Goal: Information Seeking & Learning: Understand process/instructions

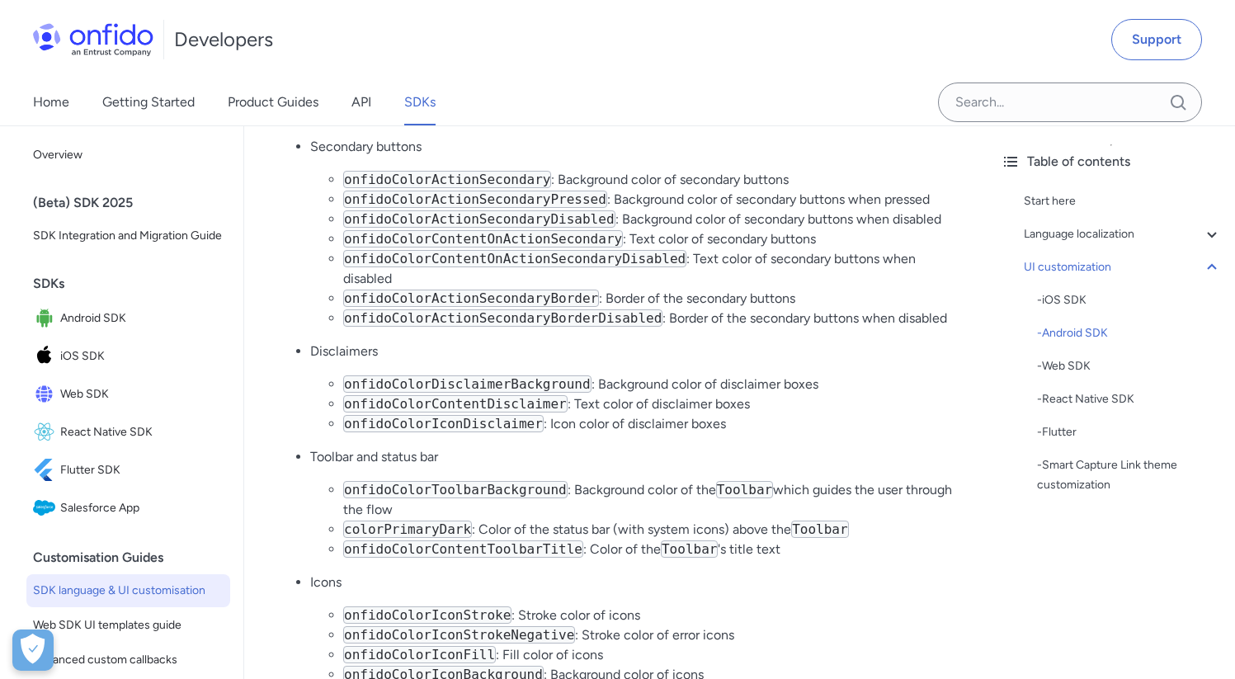
scroll to position [7002, 0]
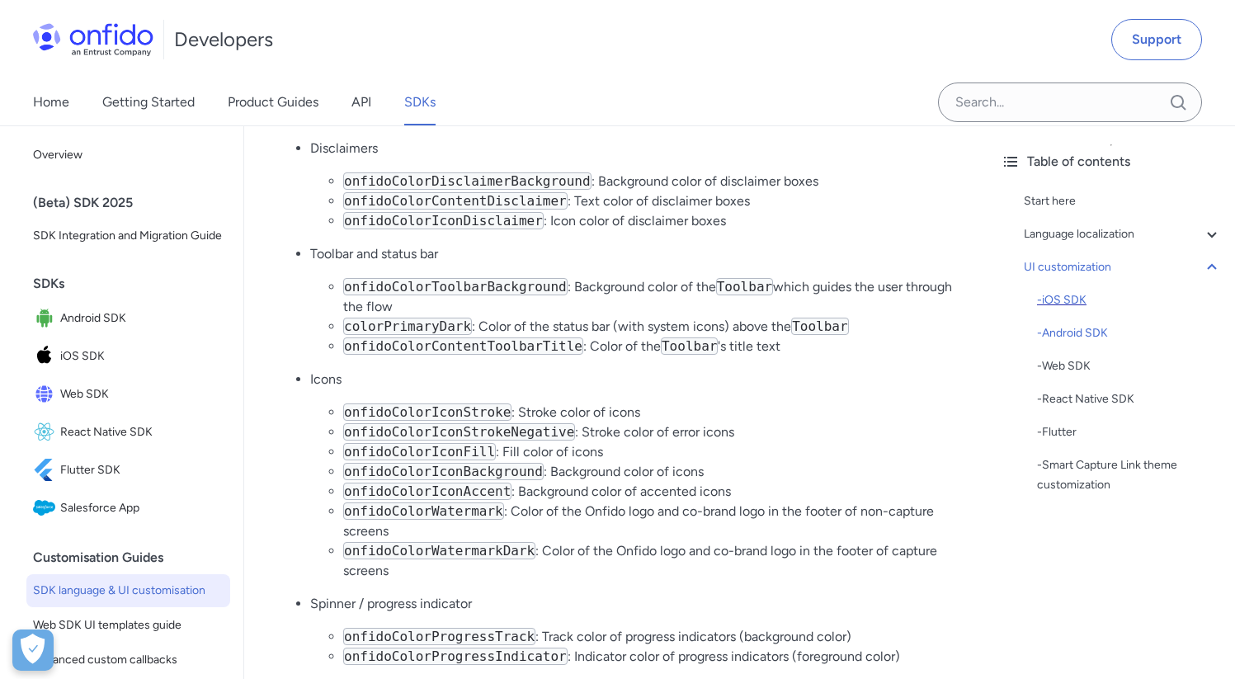
click at [1077, 302] on div "- iOS SDK" at bounding box center [1129, 300] width 185 height 20
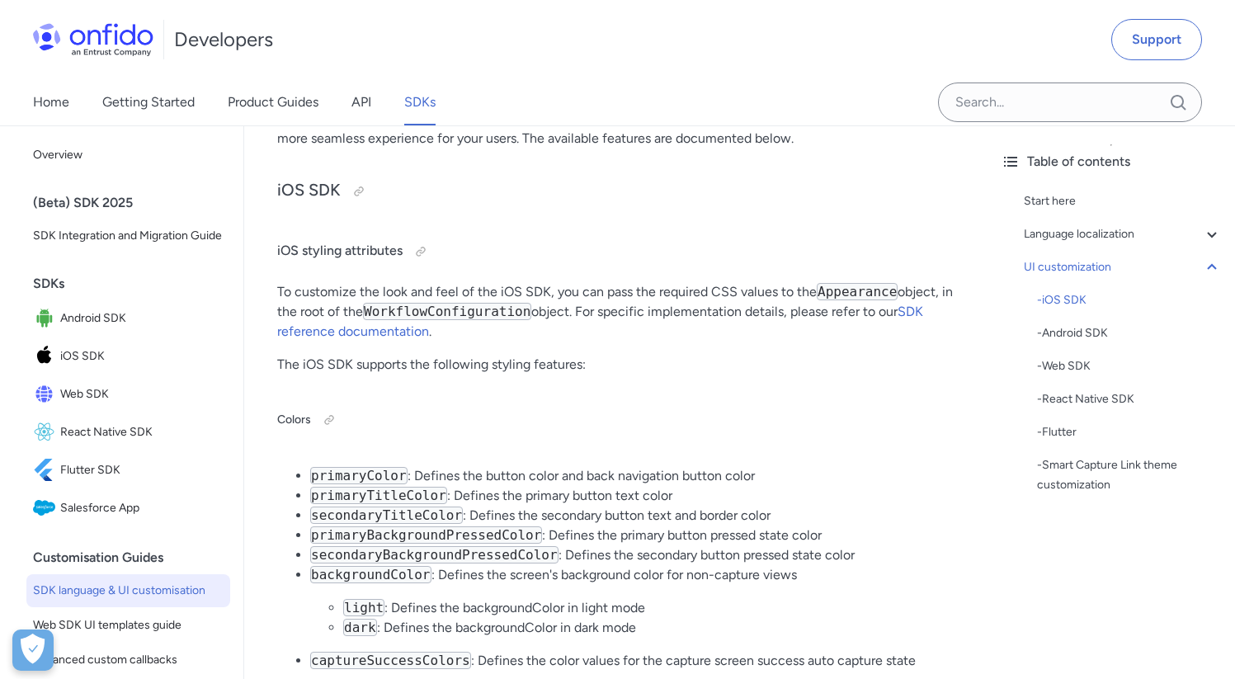
click at [837, 295] on code "Appearance" at bounding box center [857, 291] width 81 height 17
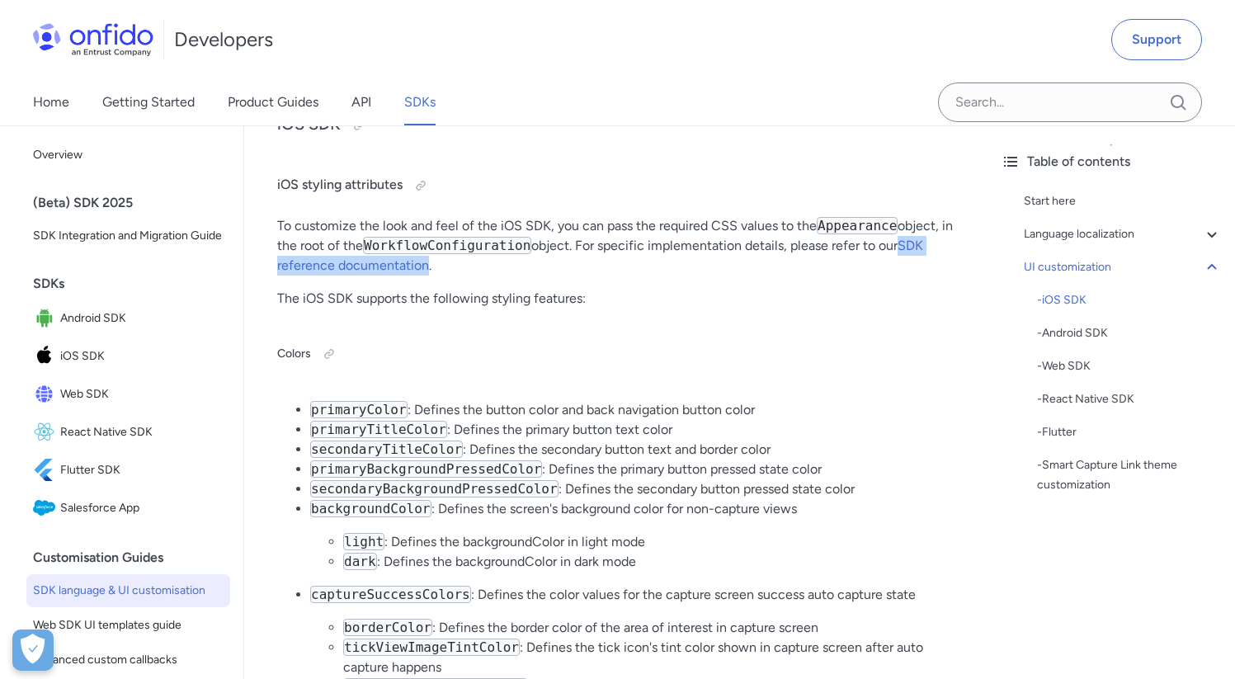
scroll to position [3651, 0]
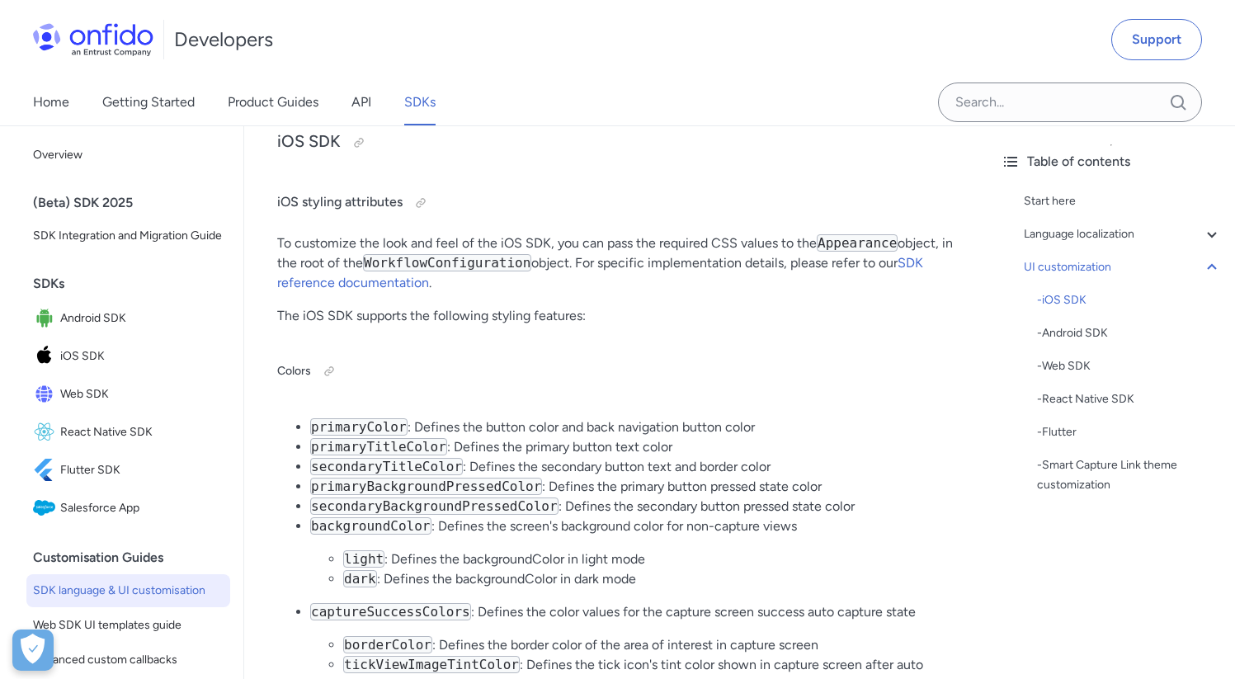
click at [395, 284] on link "SDK reference documentation" at bounding box center [600, 272] width 646 height 35
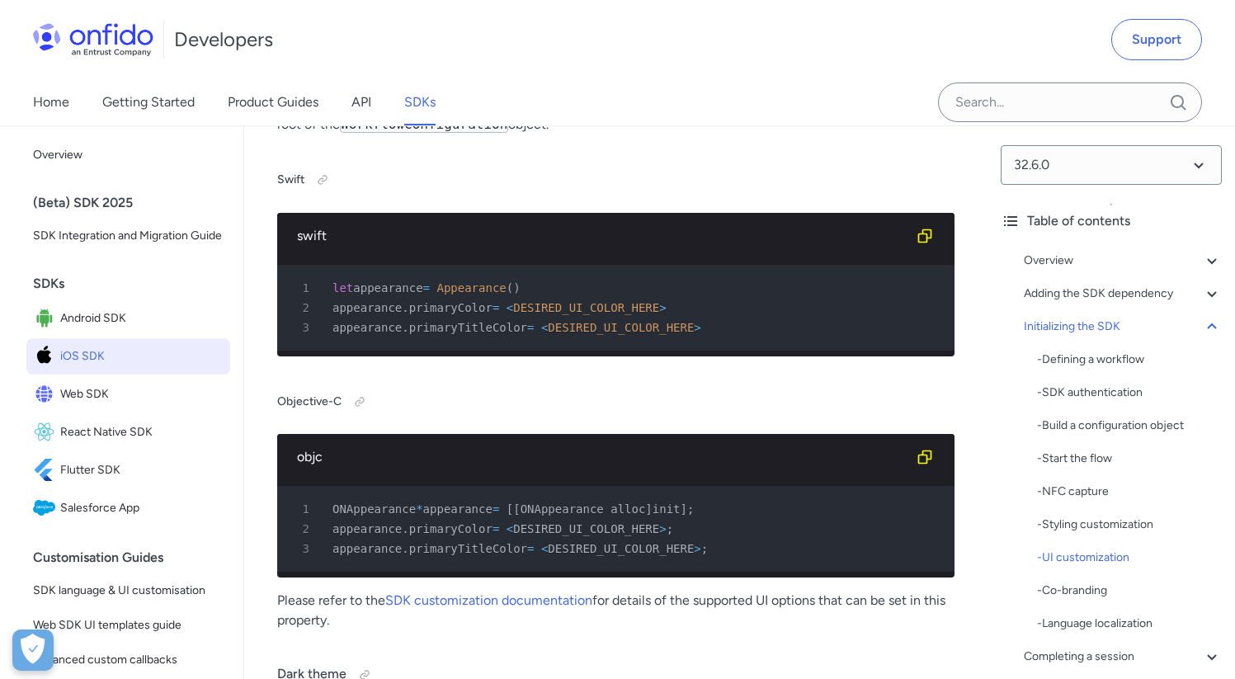
scroll to position [7137, 0]
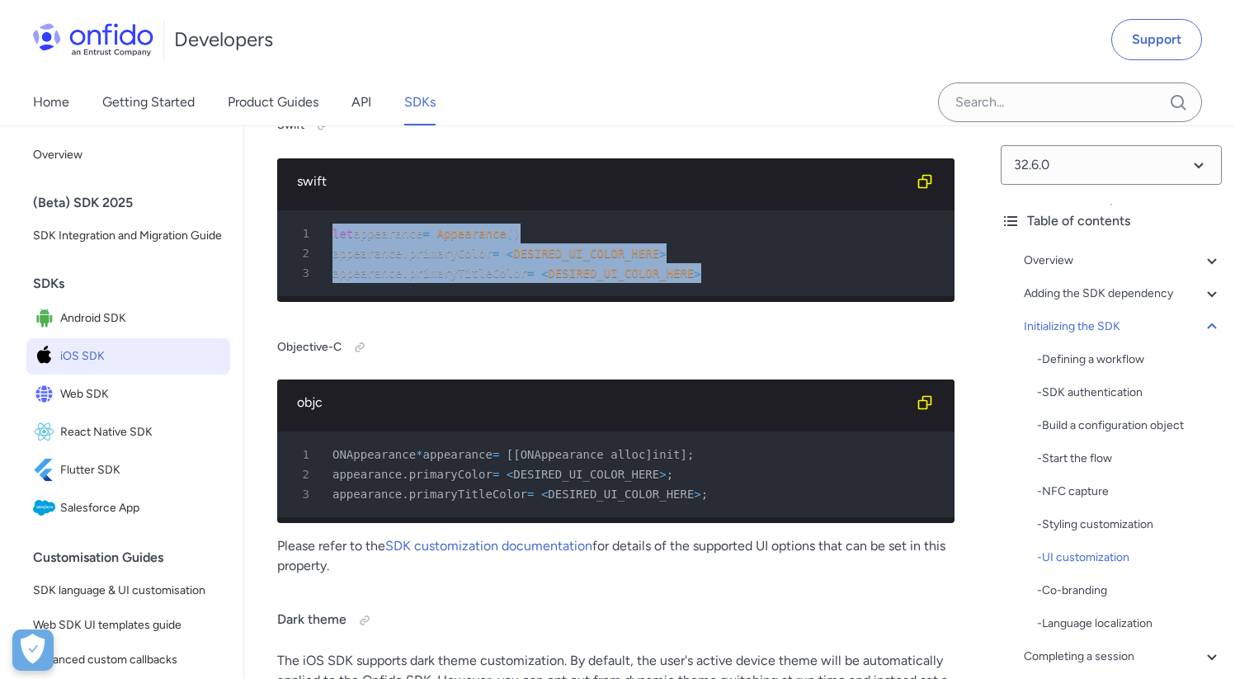
drag, startPoint x: 734, startPoint y: 430, endPoint x: 323, endPoint y: 393, distance: 412.6
click at [323, 296] on pre "1 let appearance = Appearance ( ) 2 appearance . primaryColor = < DESIRED_UI_CO…" at bounding box center [615, 253] width 677 height 86
copy pre "let appearance = Appearance ( ) 2 appearance . primaryColor = < DESIRED_UI_COLO…"
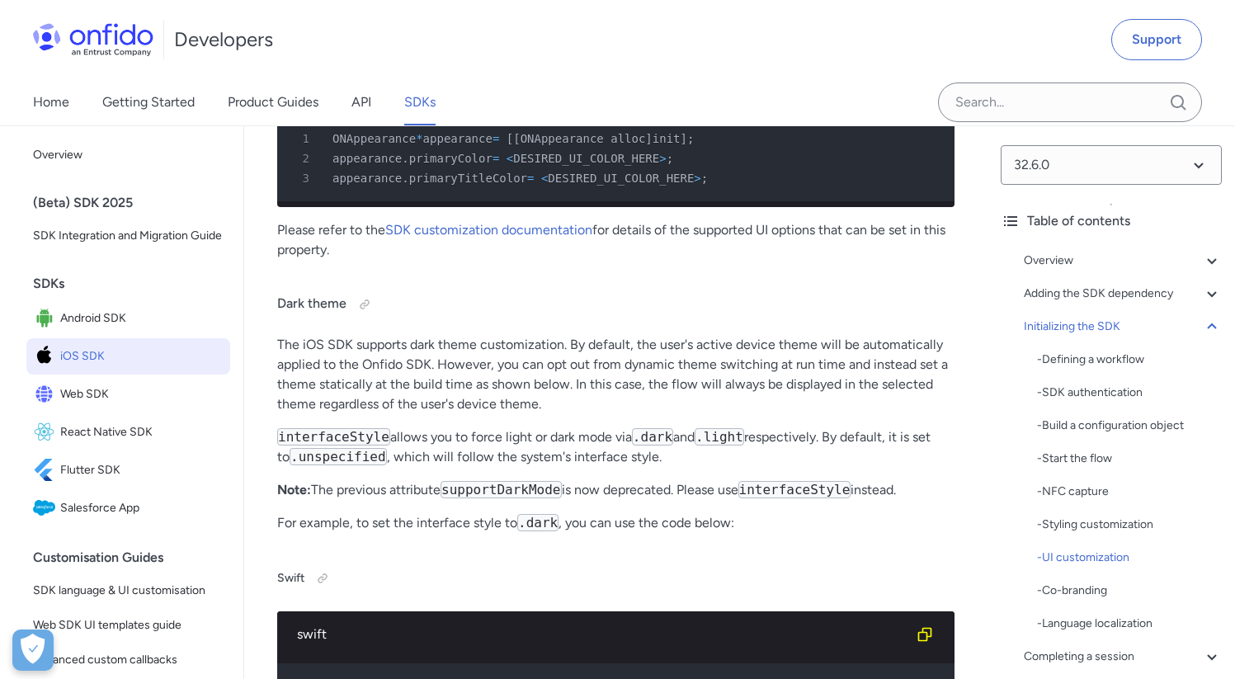
scroll to position [7392, 0]
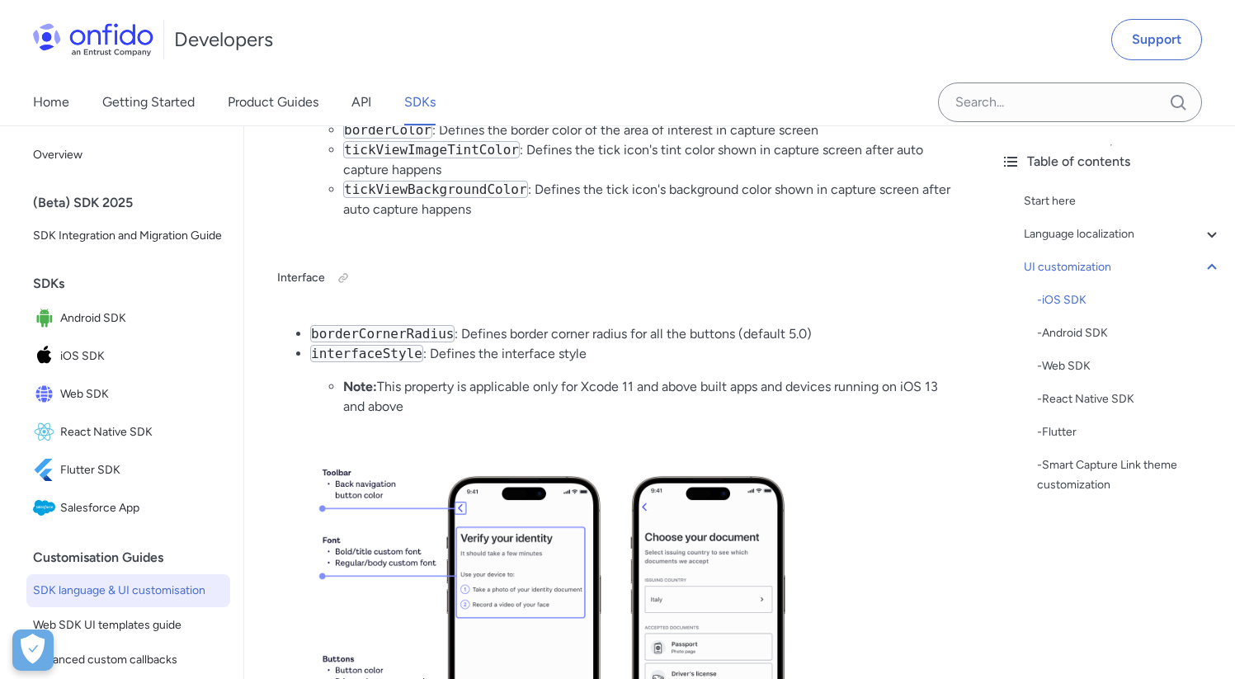
scroll to position [4155, 0]
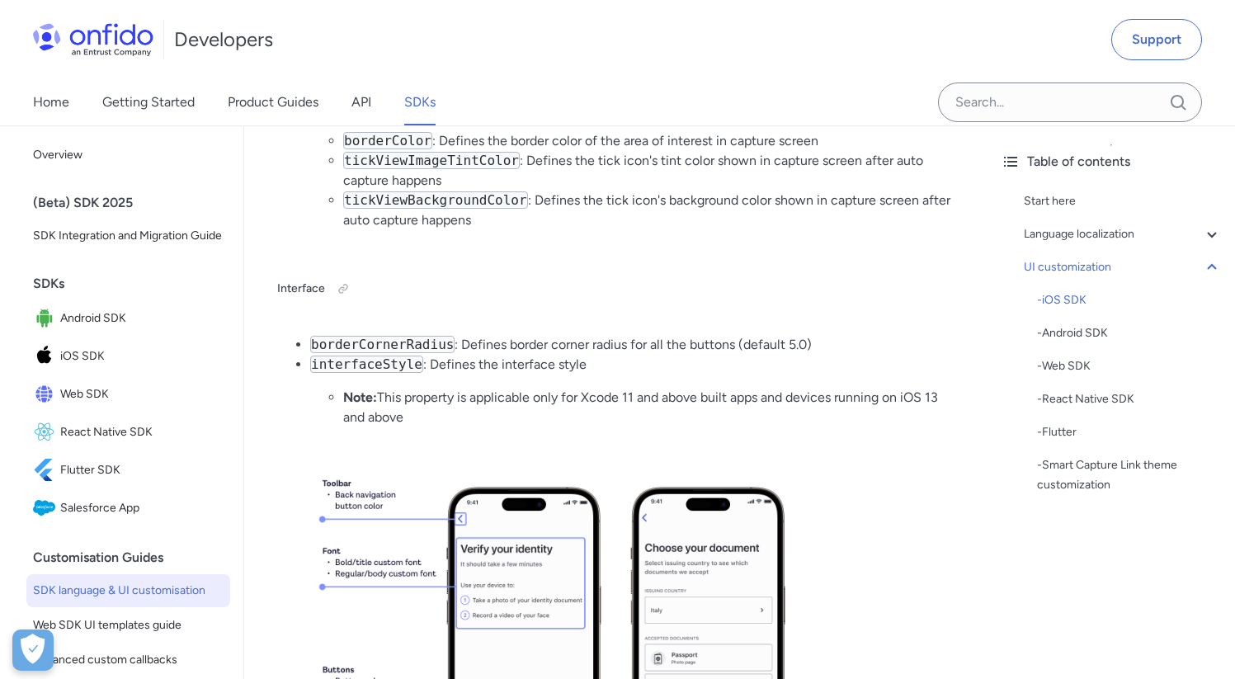
click at [411, 347] on code "borderCornerRadius" at bounding box center [382, 344] width 144 height 17
copy code "borderCornerRadius"
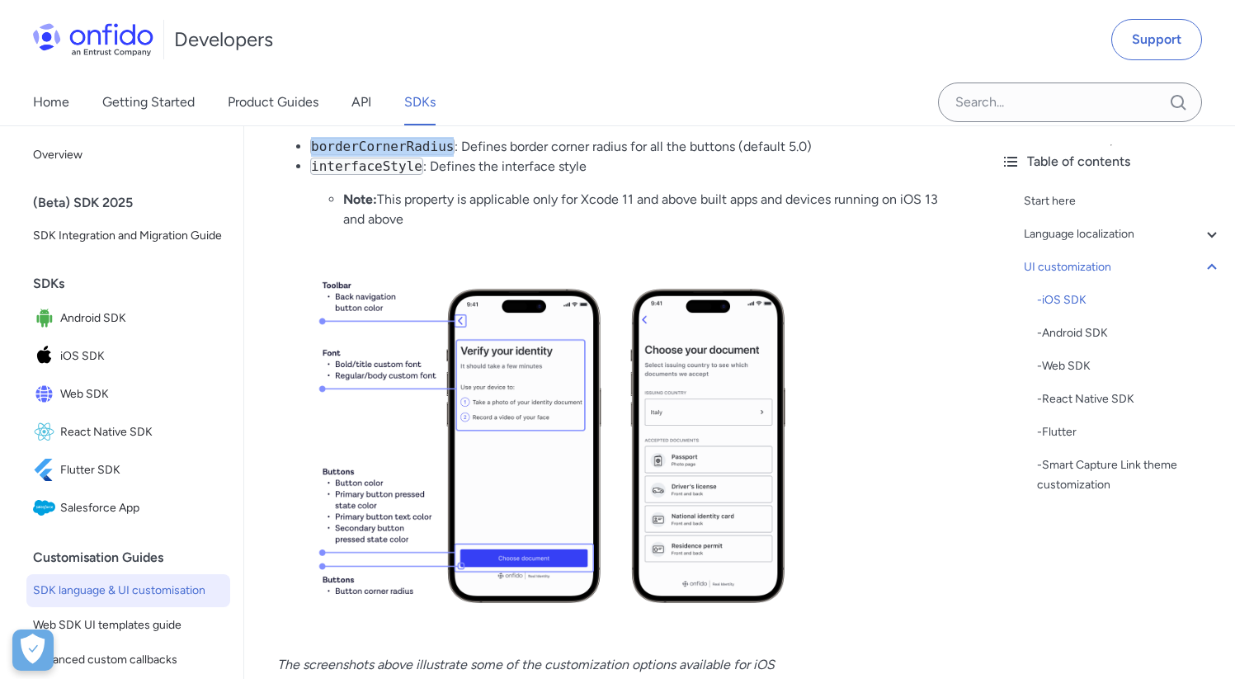
scroll to position [4486, 0]
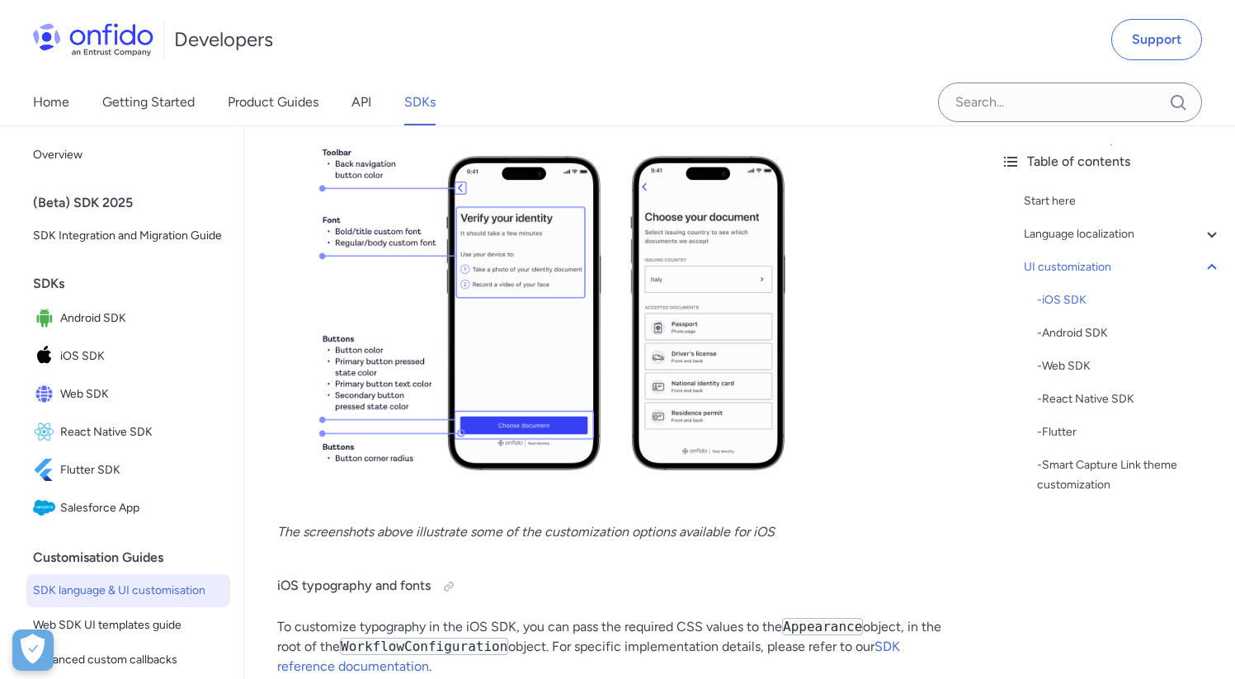
click at [430, 499] on img at bounding box center [615, 313] width 677 height 381
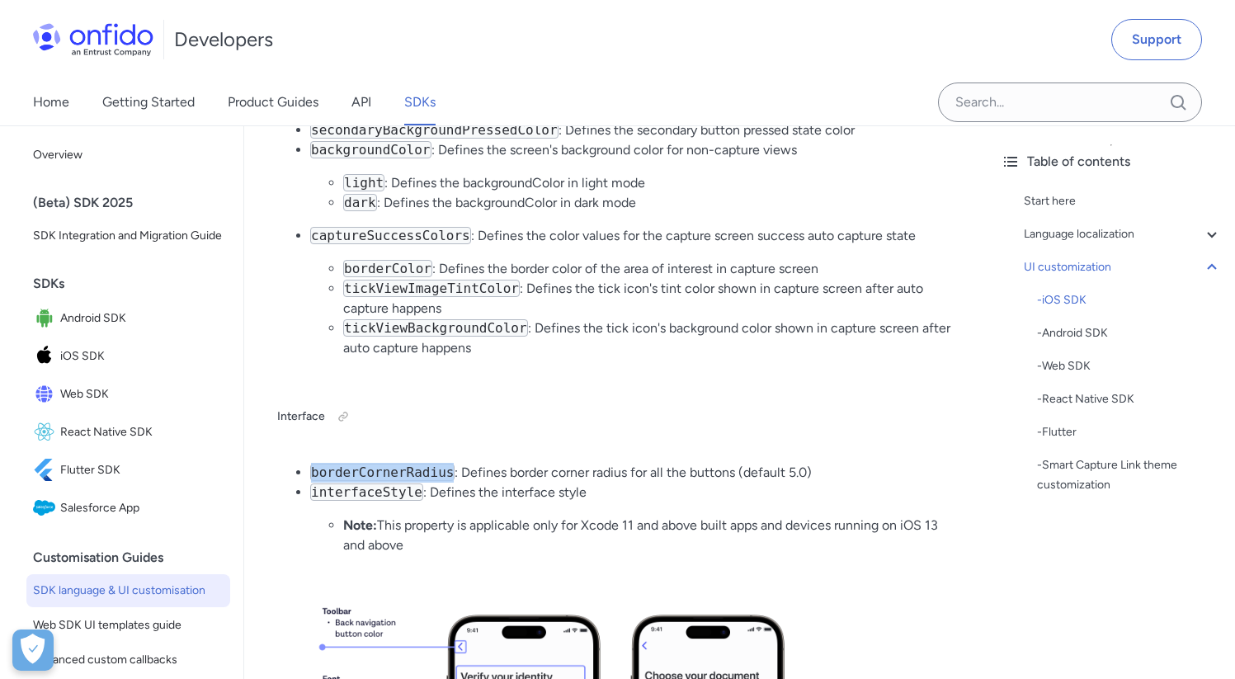
scroll to position [4036, 0]
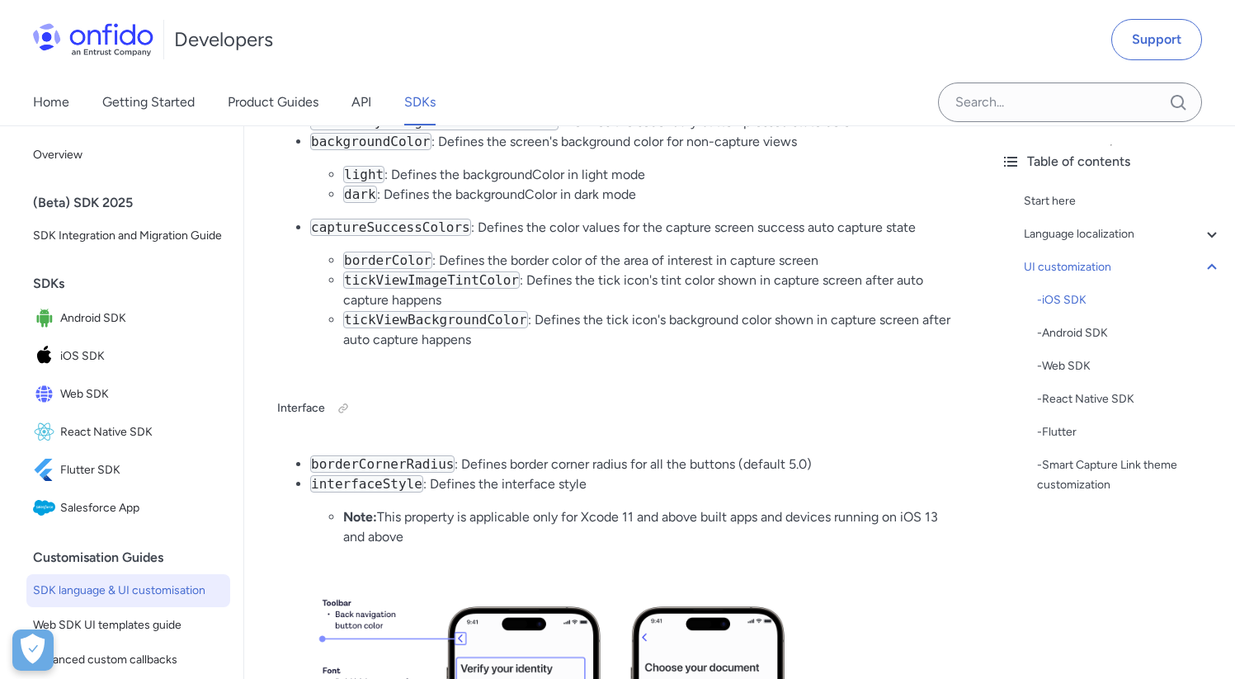
click at [642, 500] on li "interfaceStyle : Defines the interface style Note: This property is applicable …" at bounding box center [632, 510] width 644 height 73
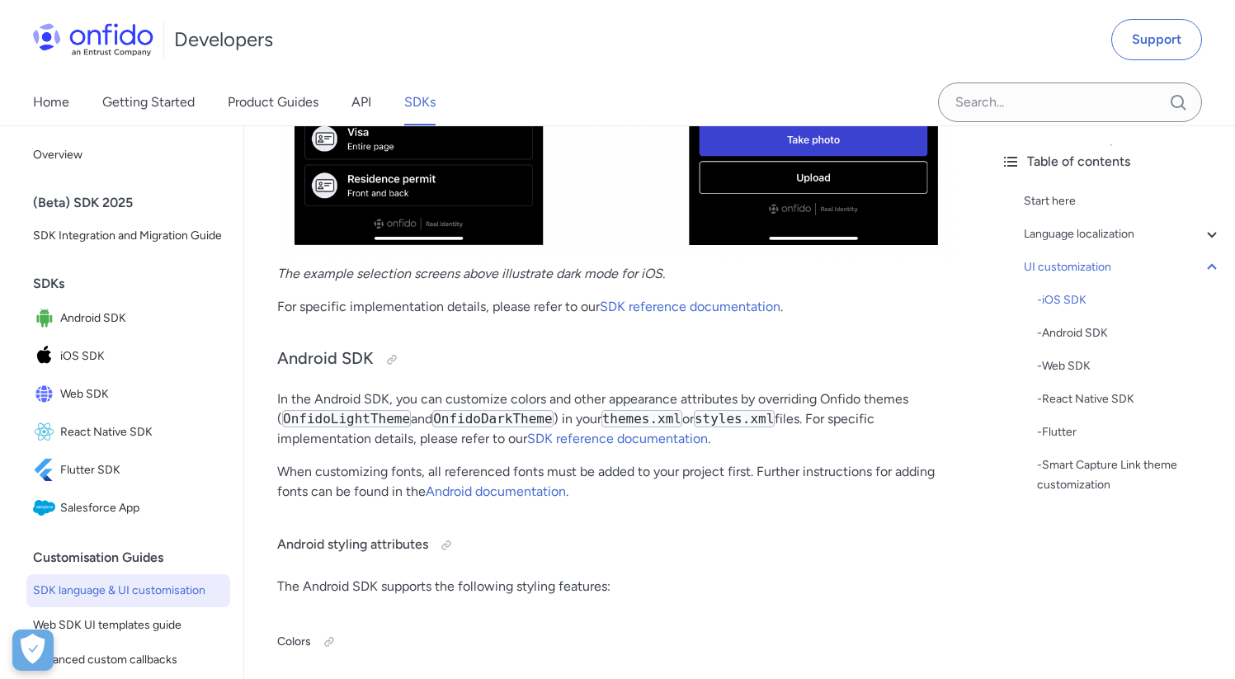
scroll to position [5868, 0]
